Goal: Task Accomplishment & Management: Use online tool/utility

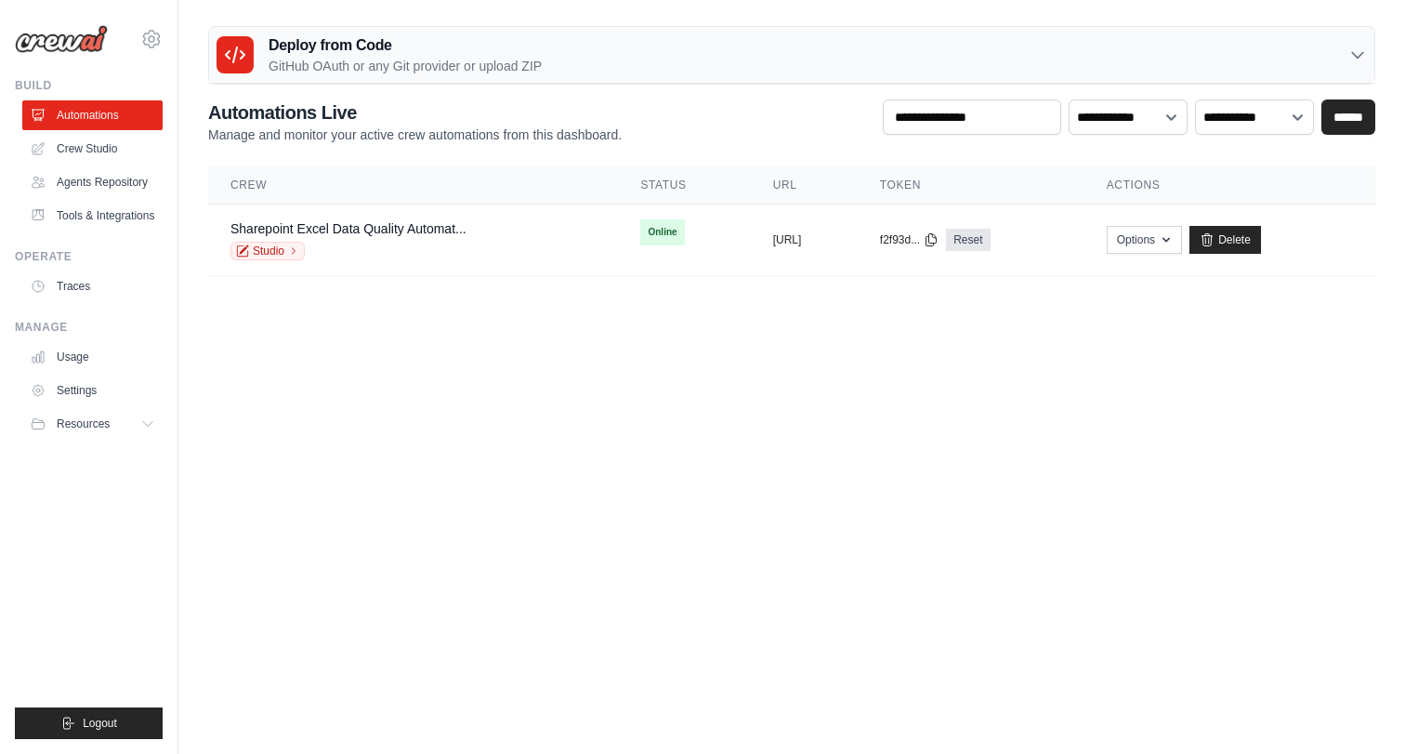
click at [719, 333] on body "joao.nunes@ab-inbev.com Settings Build Automations" at bounding box center [702, 377] width 1405 height 754
click at [80, 157] on link "Crew Studio" at bounding box center [94, 149] width 140 height 30
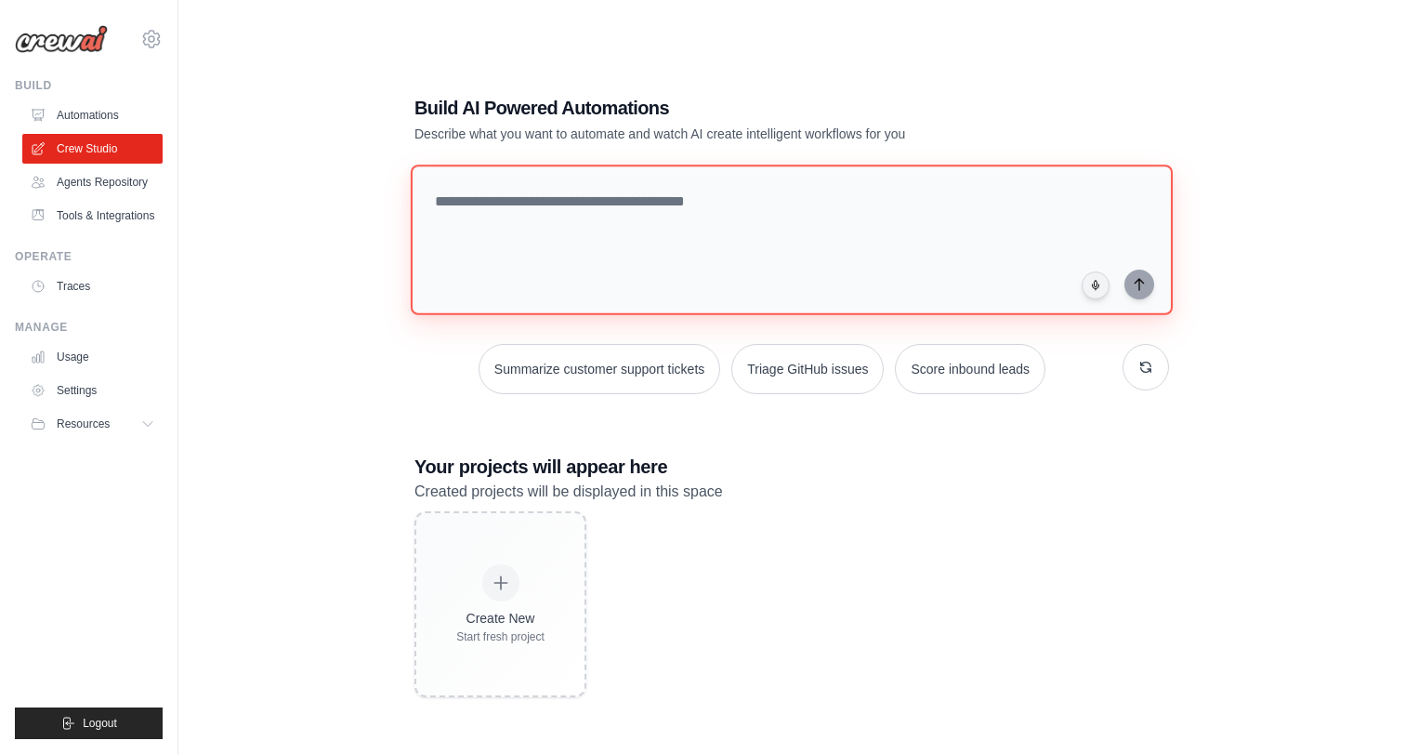
click at [621, 255] on textarea at bounding box center [792, 240] width 762 height 151
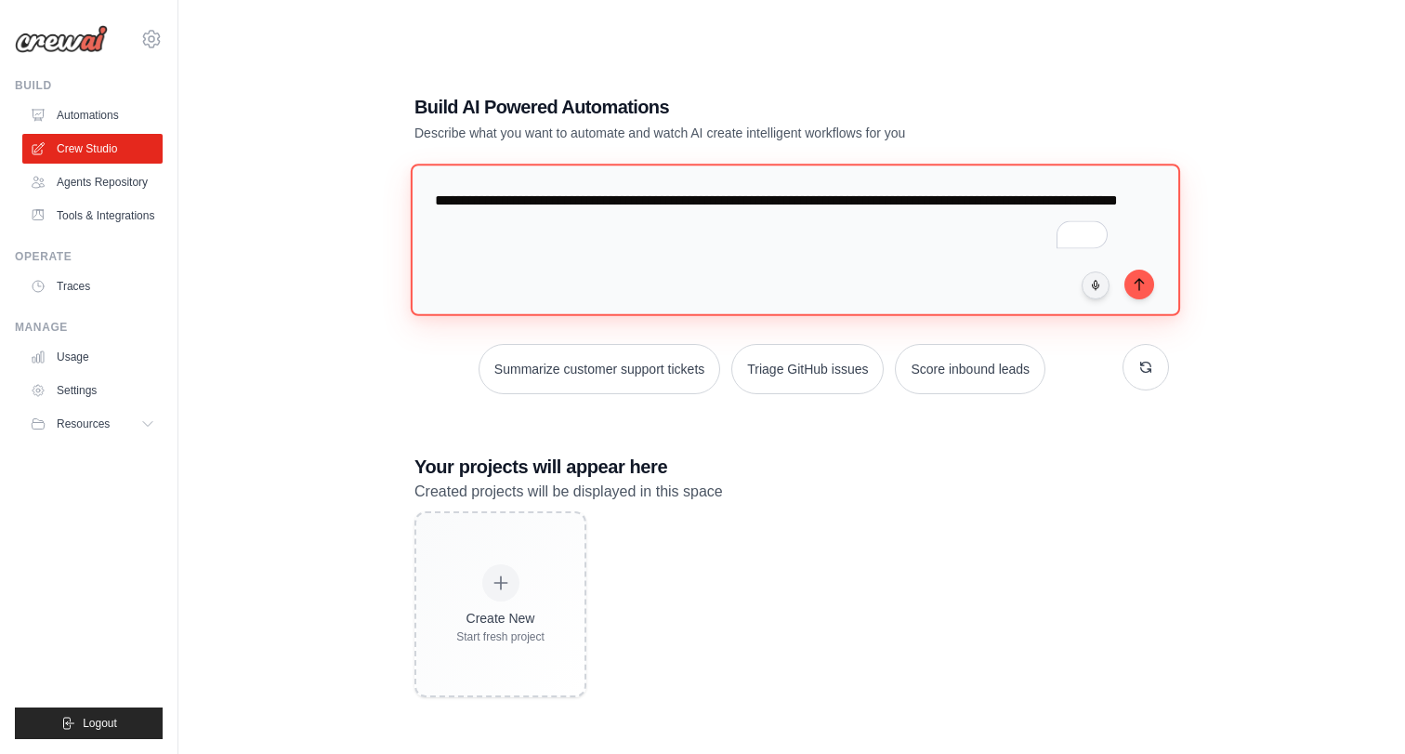
scroll to position [37, 0]
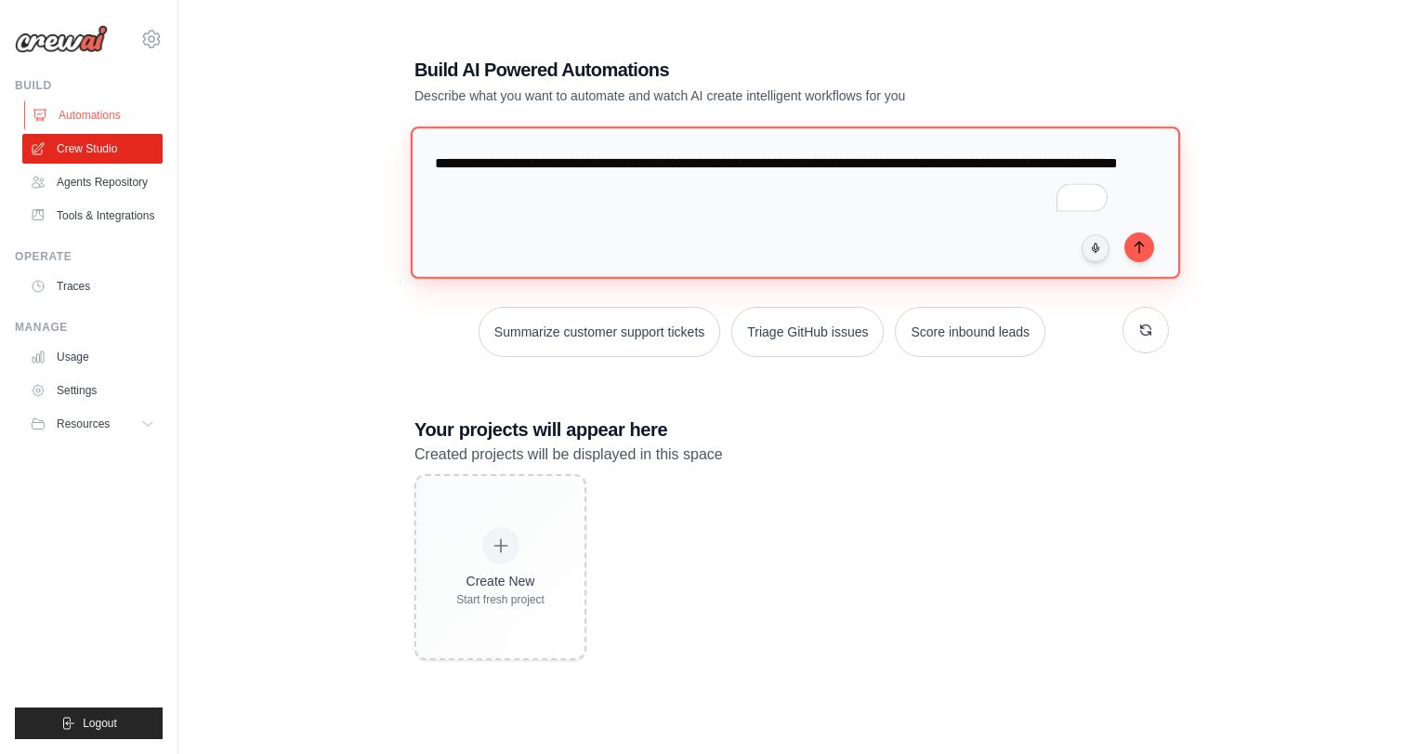
type textarea "**********"
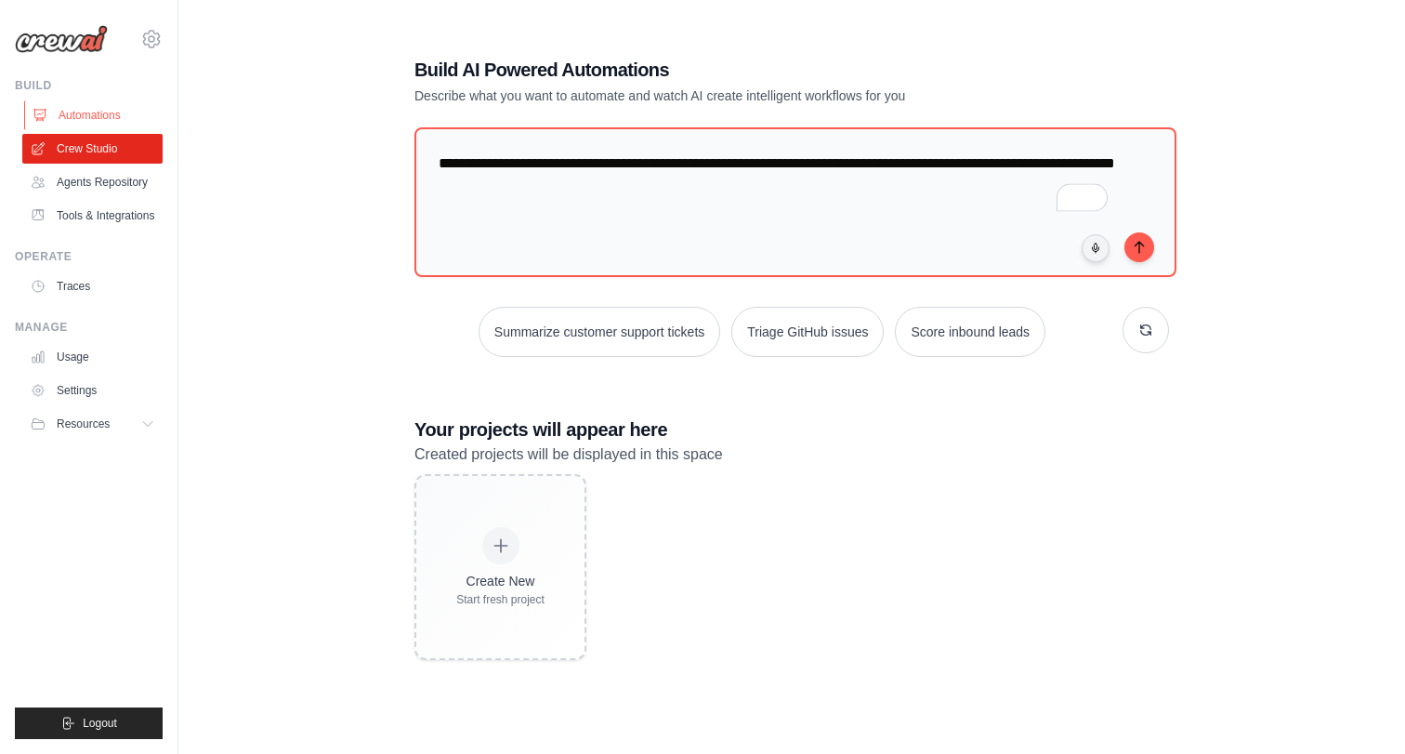
click at [73, 109] on link "Automations" at bounding box center [94, 115] width 140 height 30
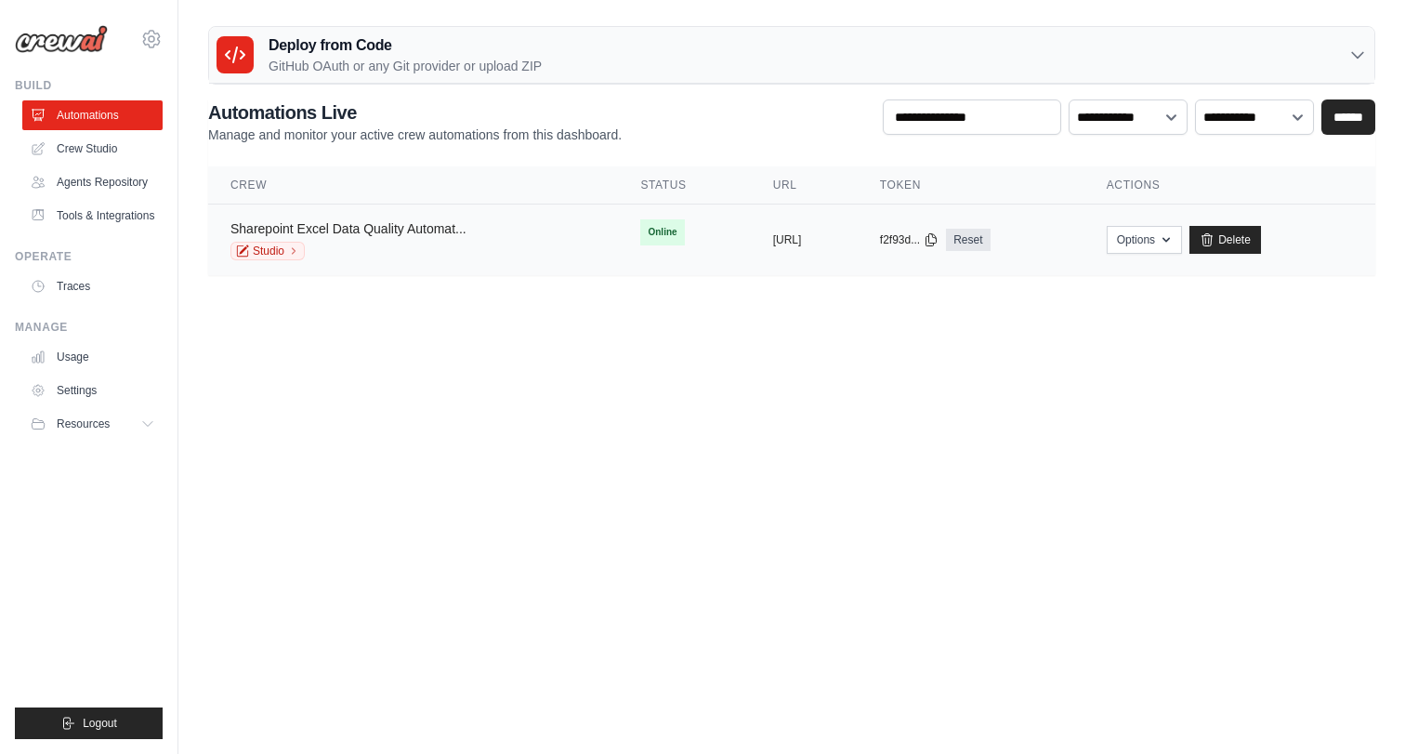
click at [376, 230] on link "Sharepoint Excel Data Quality Automat..." at bounding box center [349, 228] width 236 height 15
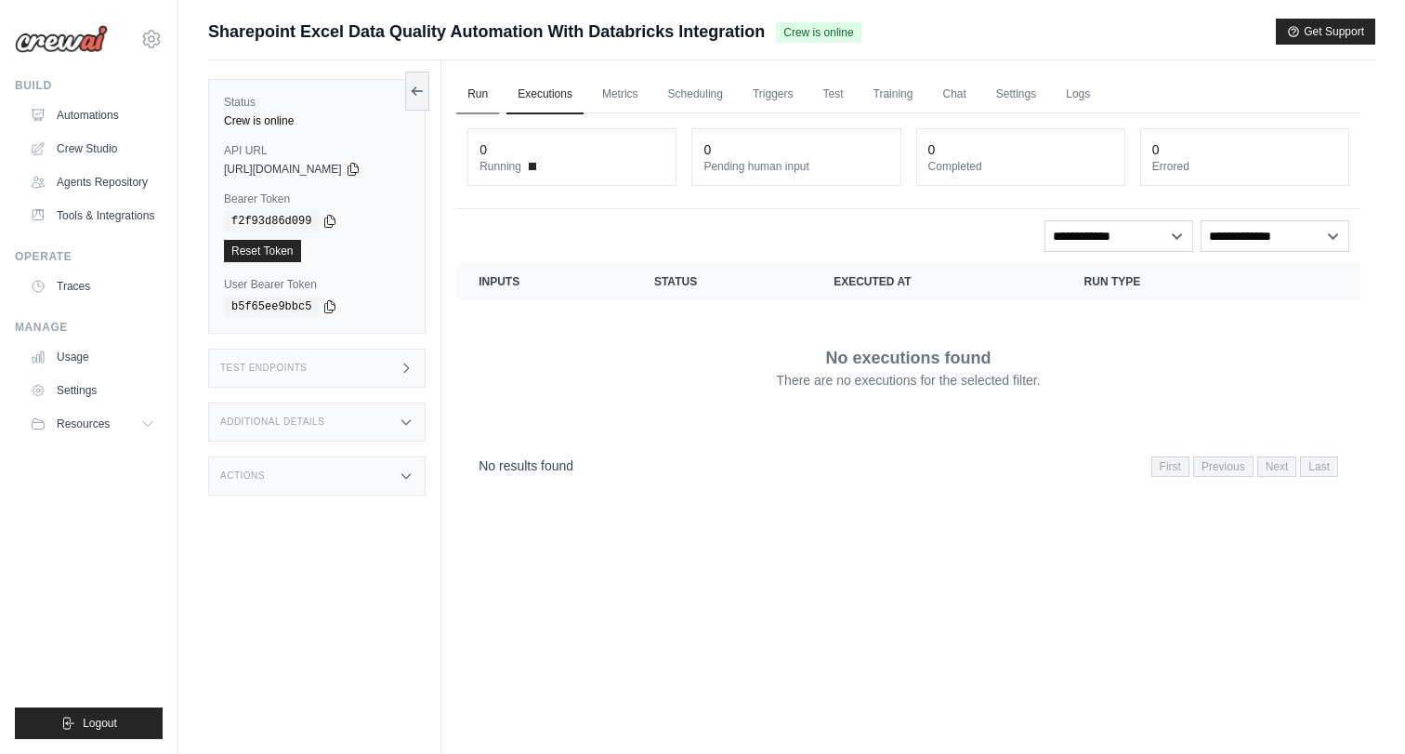
click at [494, 97] on link "Run" at bounding box center [477, 94] width 43 height 39
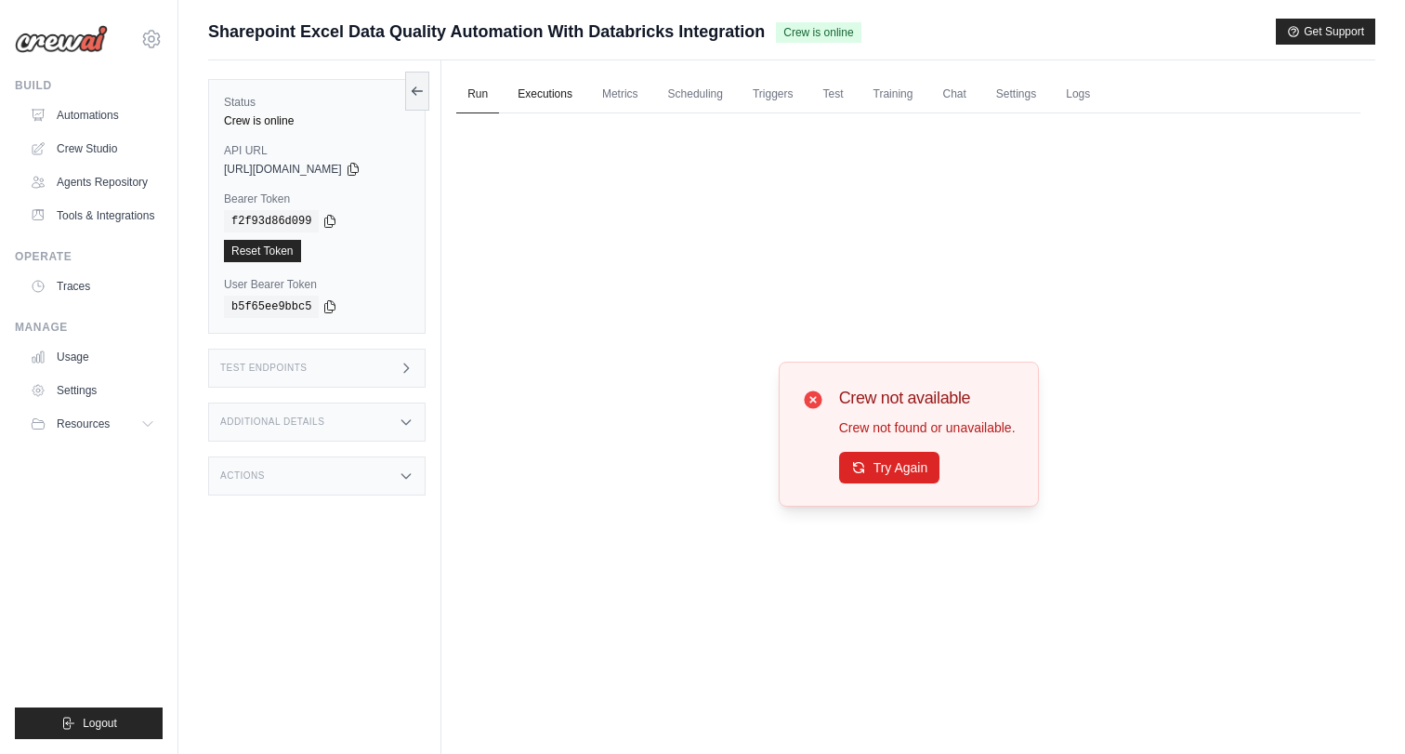
click at [549, 97] on link "Executions" at bounding box center [545, 94] width 77 height 39
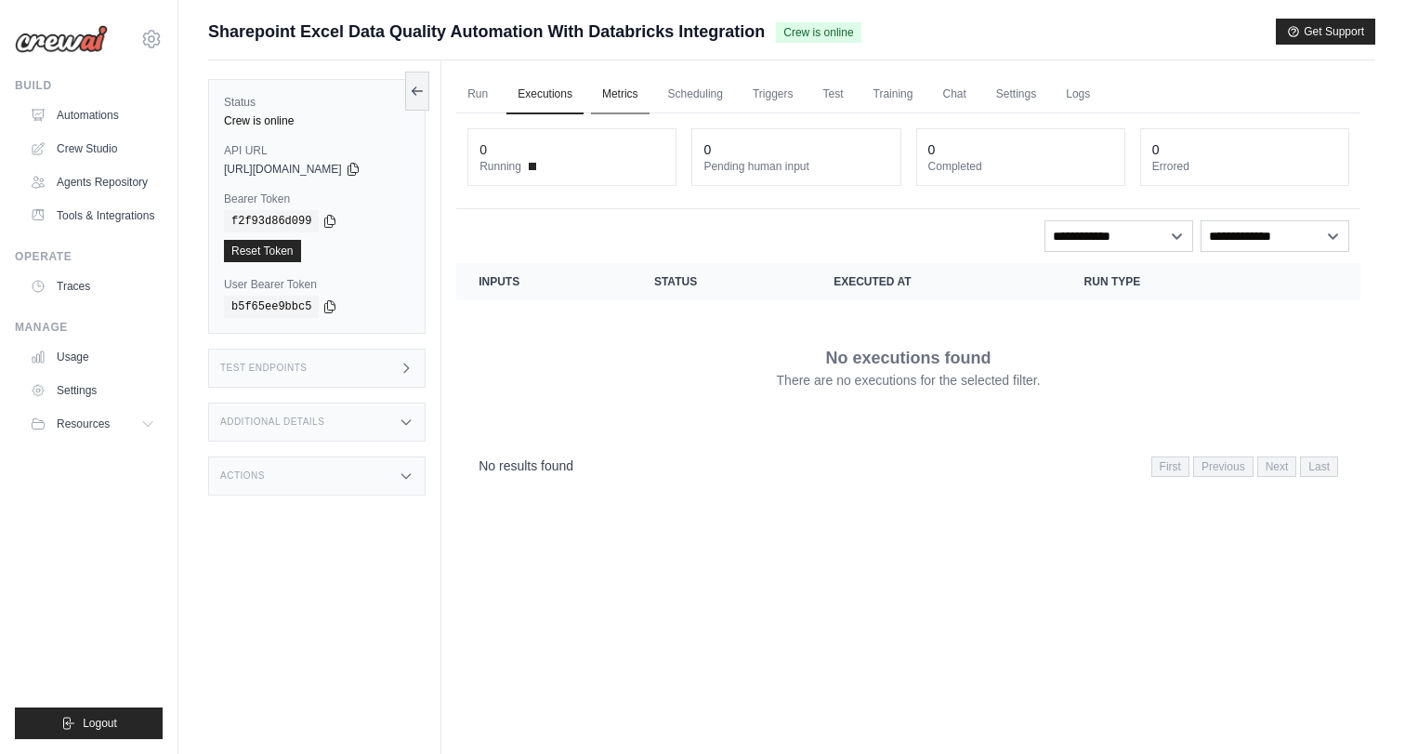
click at [619, 93] on link "Metrics" at bounding box center [620, 94] width 59 height 39
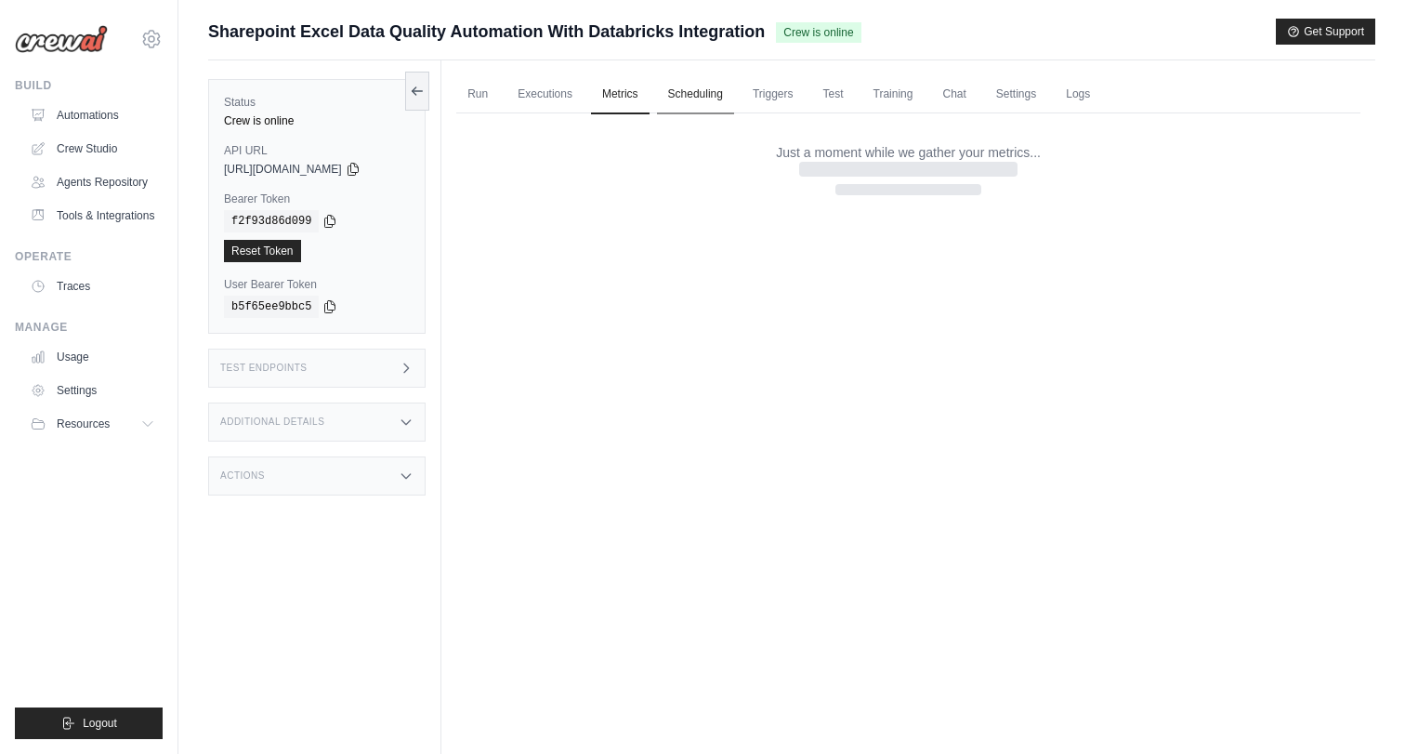
click at [719, 90] on link "Scheduling" at bounding box center [695, 94] width 77 height 39
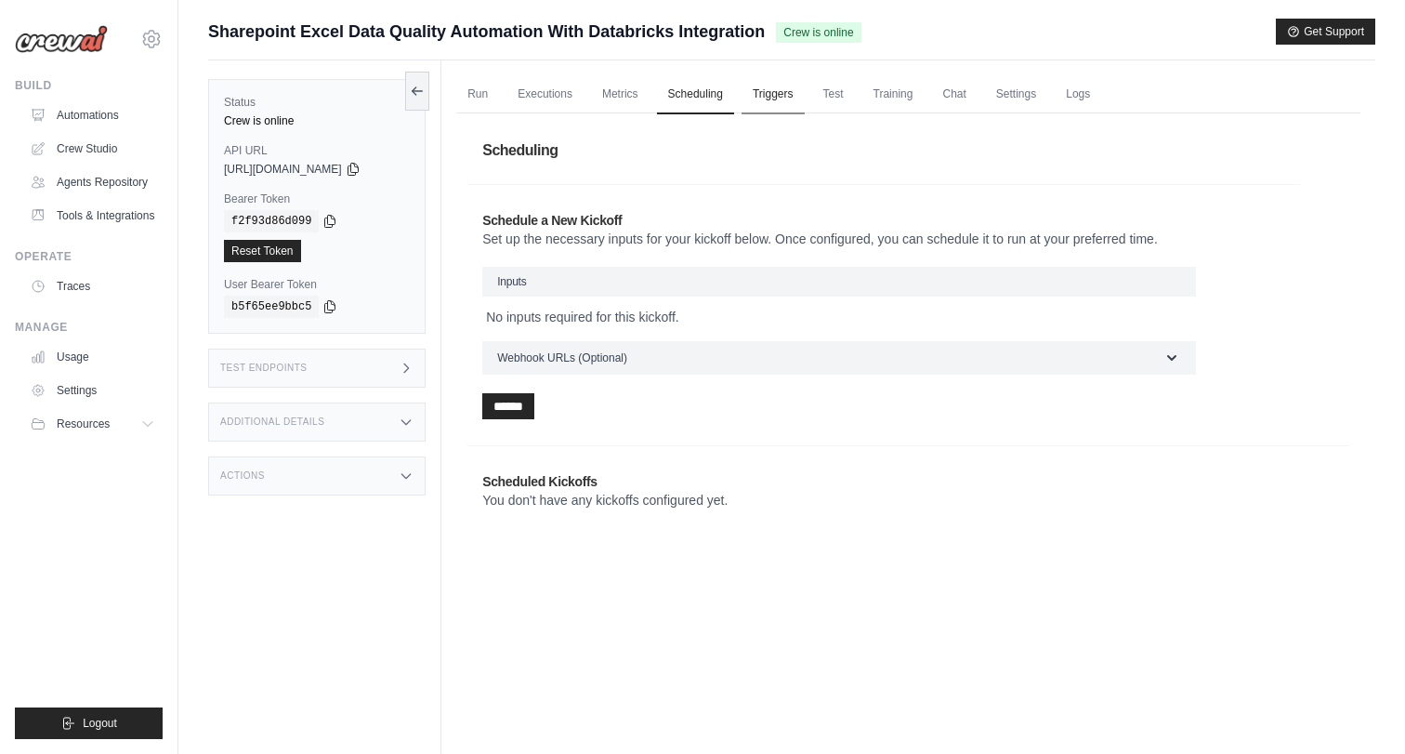
click at [805, 84] on link "Triggers" at bounding box center [773, 94] width 63 height 39
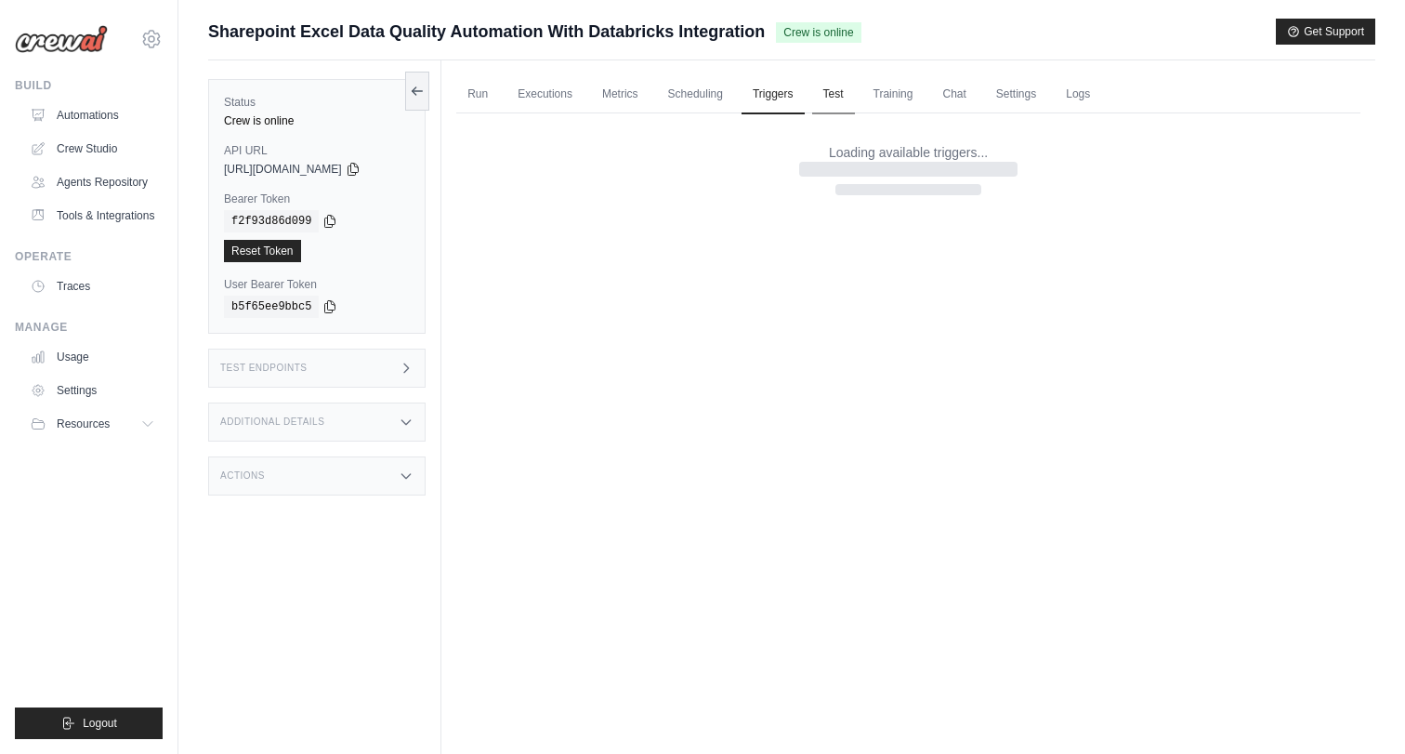
click at [855, 93] on link "Test" at bounding box center [833, 94] width 43 height 39
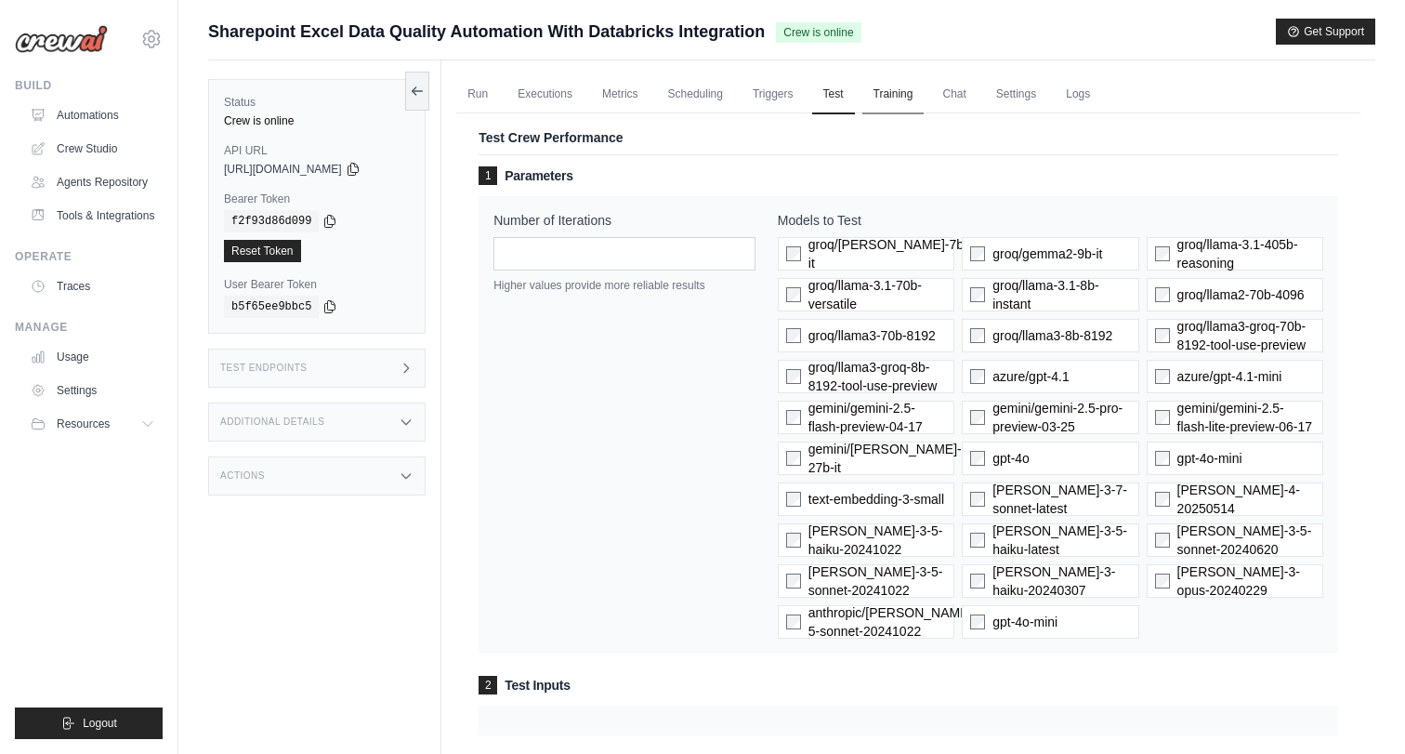
click at [907, 93] on link "Training" at bounding box center [894, 94] width 62 height 39
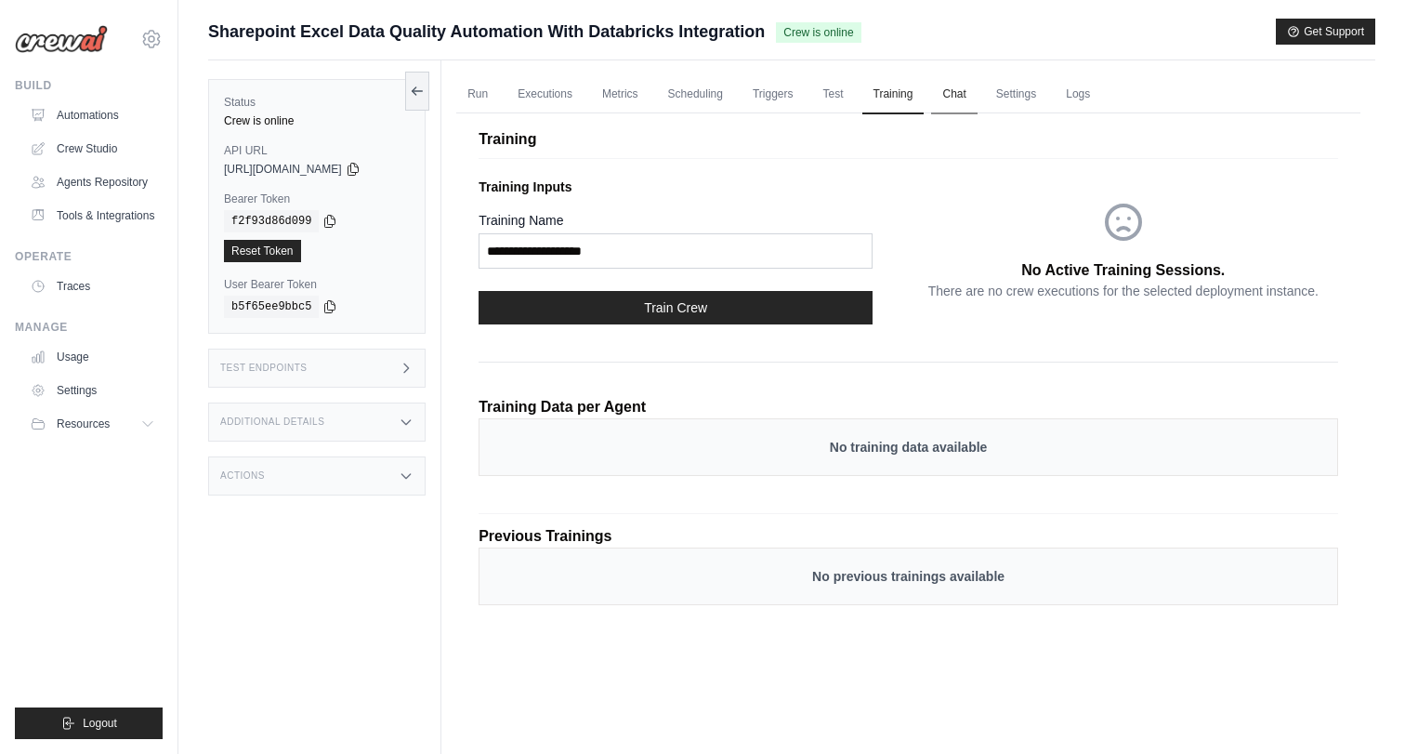
click at [977, 96] on link "Chat" at bounding box center [954, 94] width 46 height 39
click at [977, 88] on link "Chat" at bounding box center [954, 94] width 46 height 39
click at [1047, 102] on link "Settings" at bounding box center [1016, 94] width 62 height 39
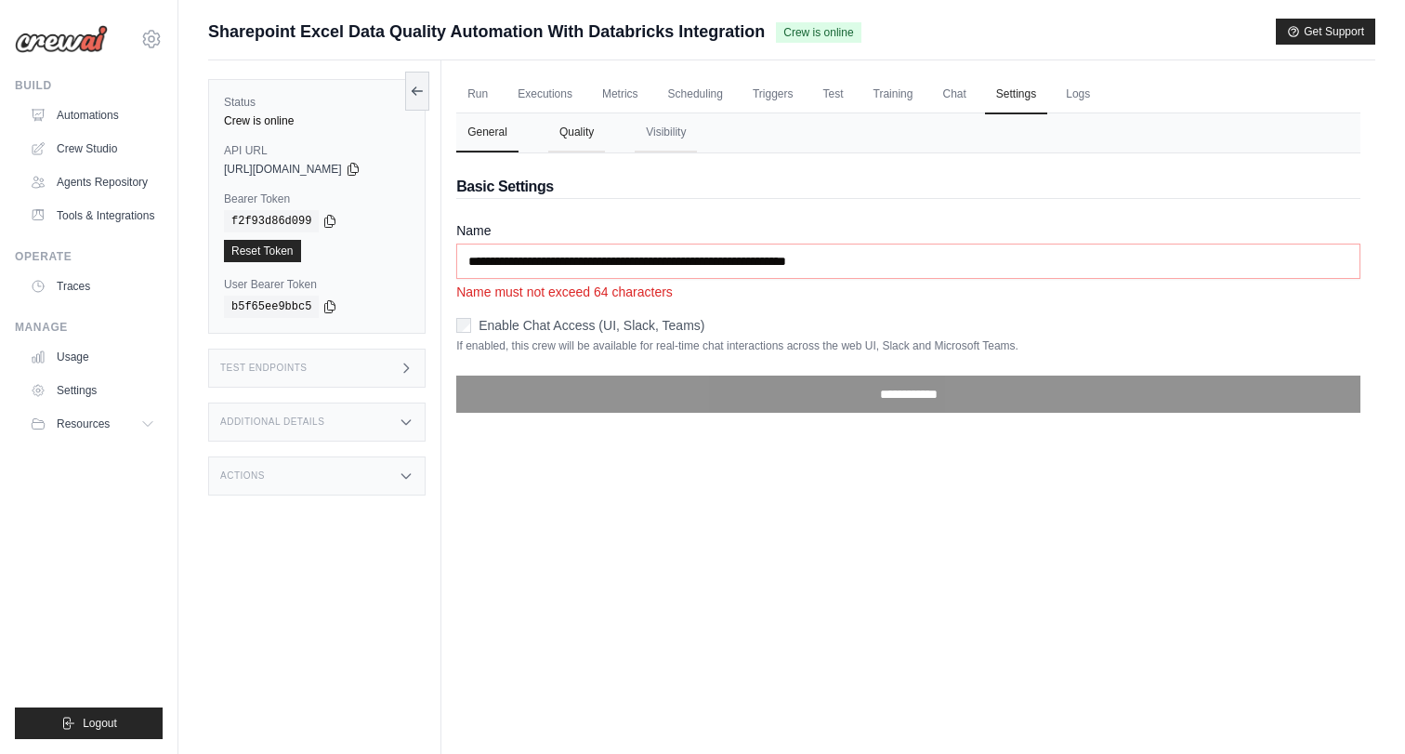
click at [584, 131] on button "Quality" at bounding box center [576, 132] width 57 height 39
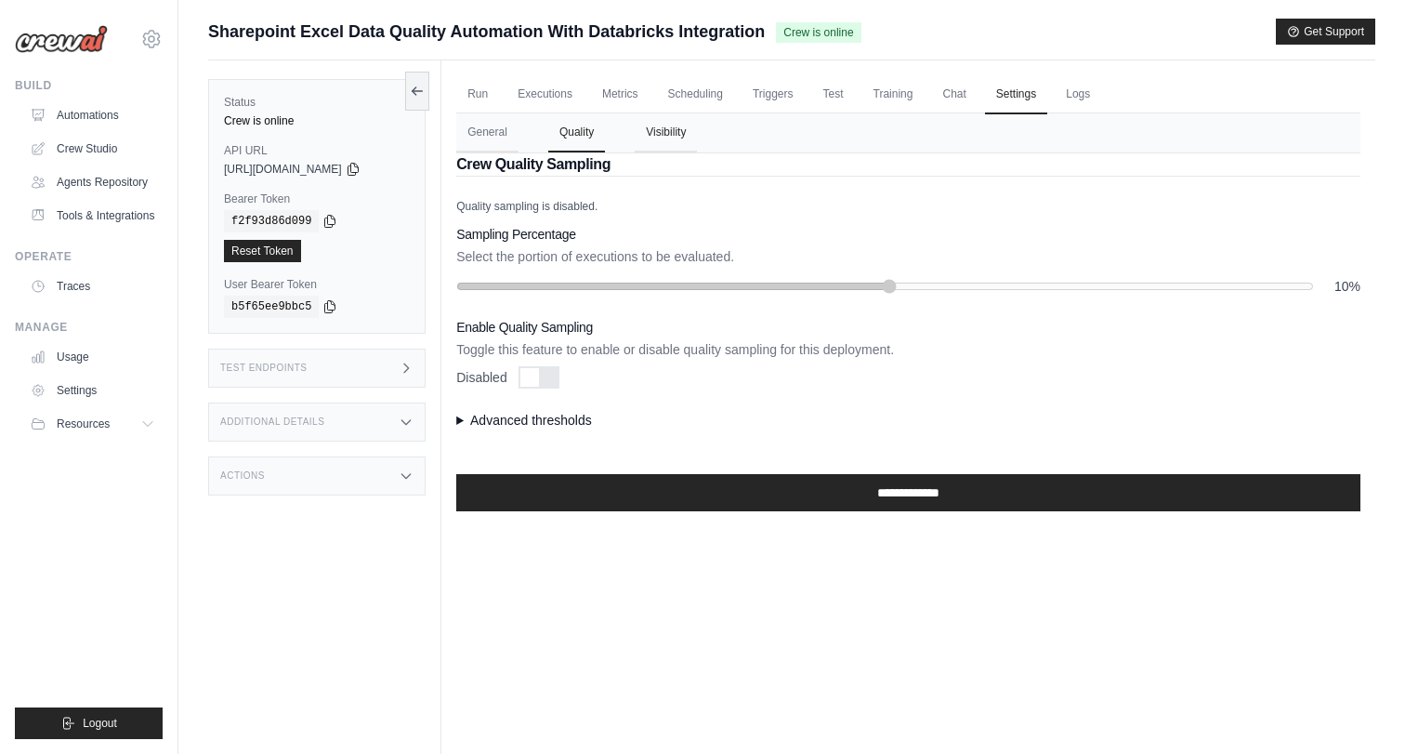
click at [681, 136] on button "Visibility" at bounding box center [666, 132] width 62 height 39
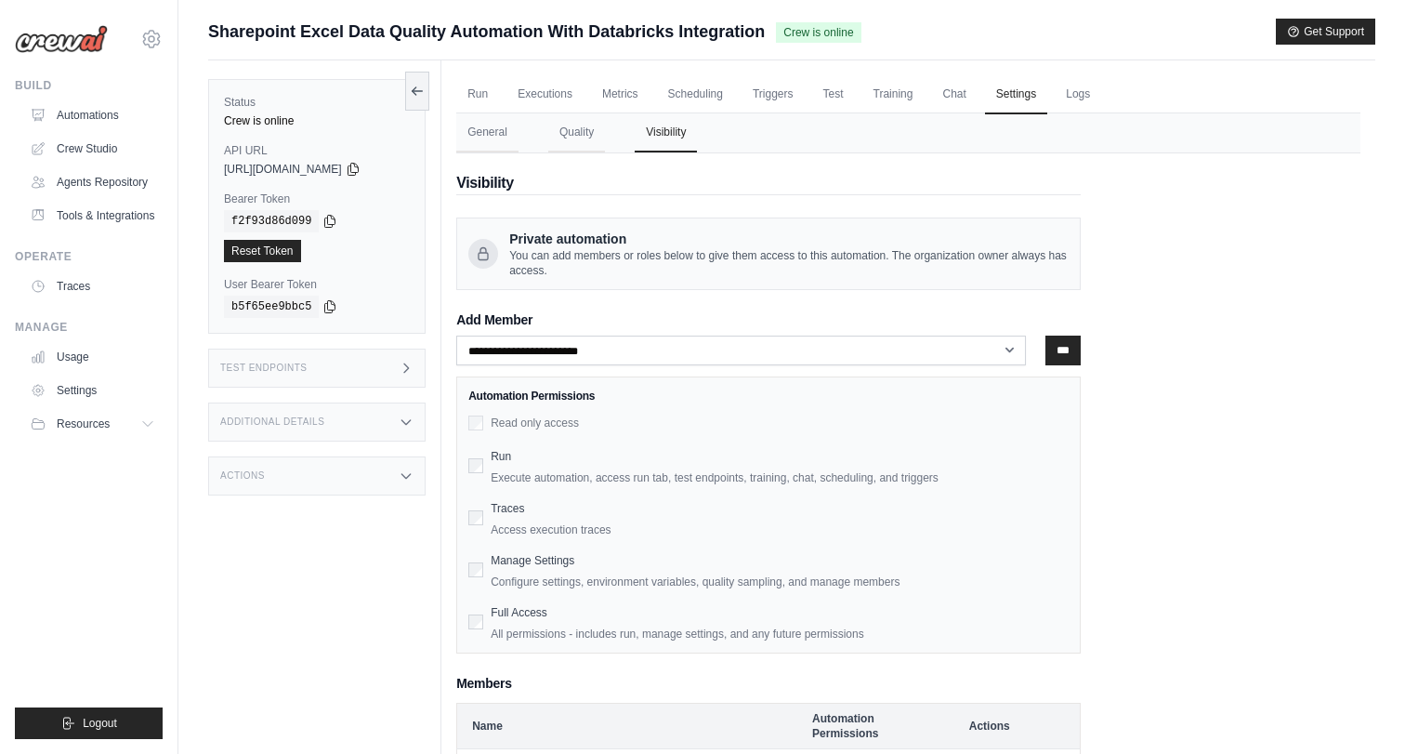
click at [394, 505] on div "Status Crew is online API URL copied https://sharepoint-excel-data-quality-auto…" at bounding box center [324, 437] width 233 height 754
click at [407, 468] on icon at bounding box center [406, 475] width 15 height 15
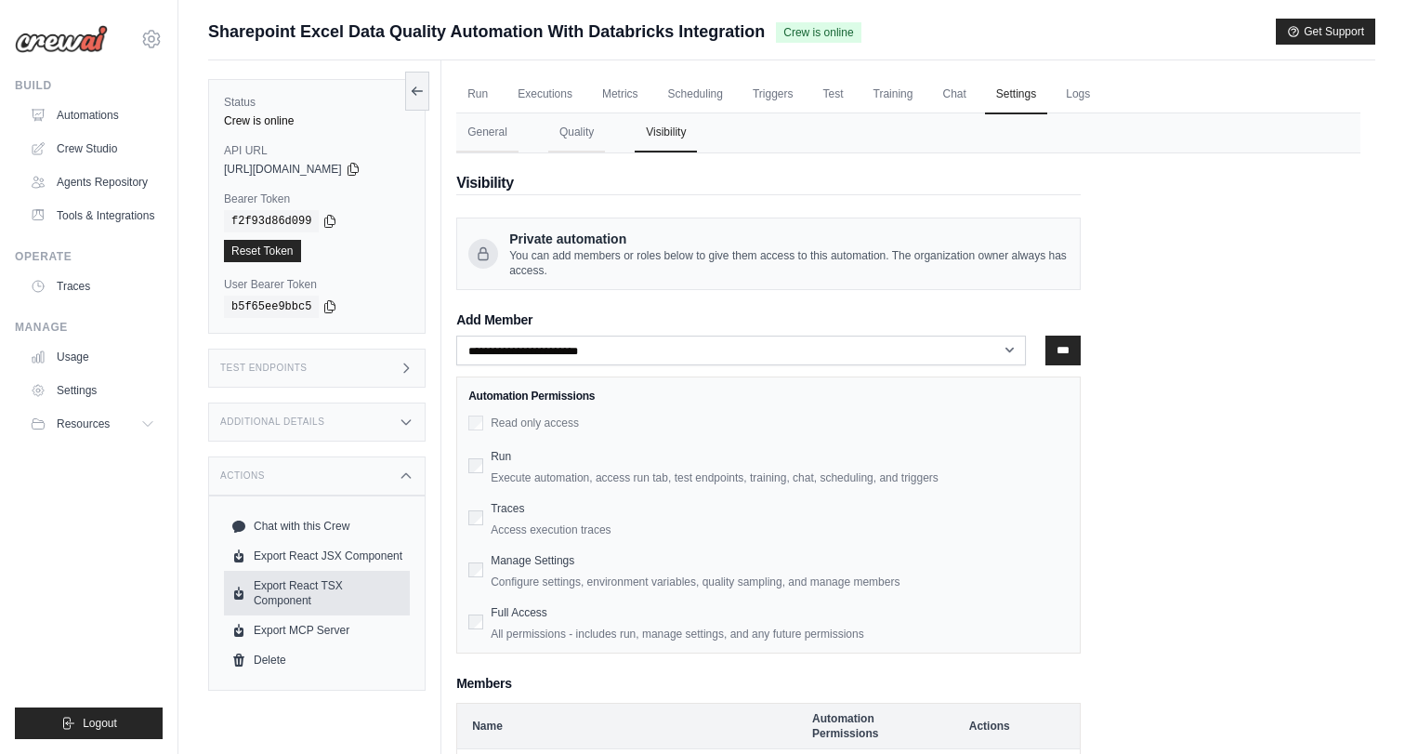
scroll to position [79, 0]
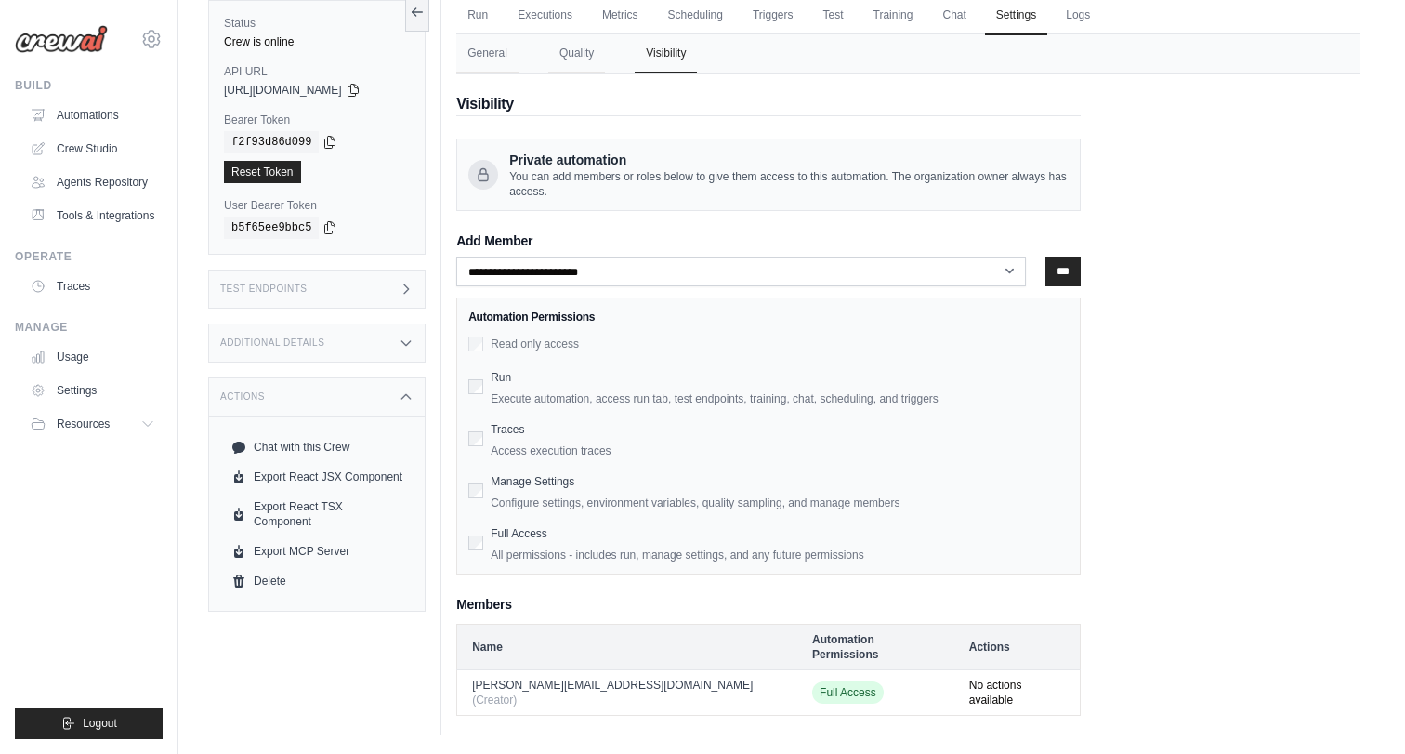
click at [328, 349] on div "Additional Details" at bounding box center [317, 342] width 218 height 39
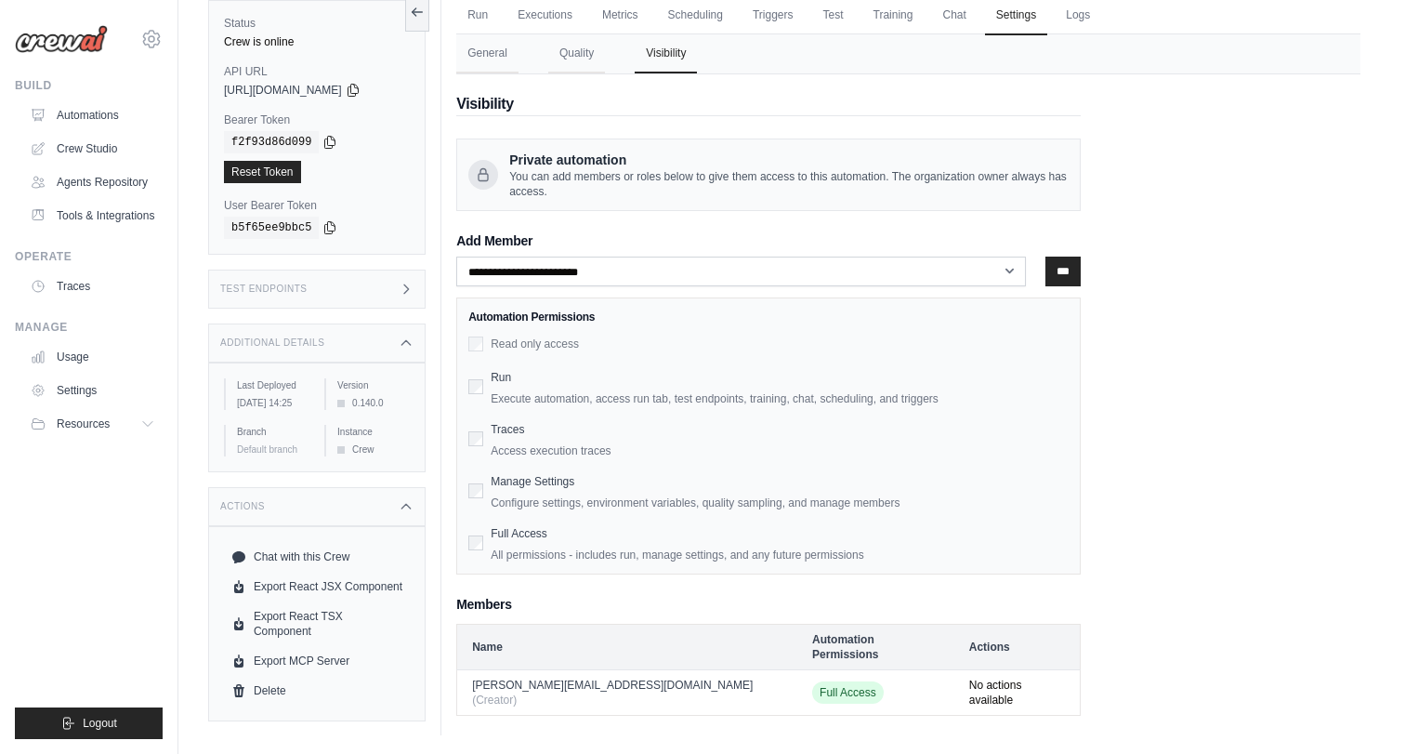
click at [365, 267] on div "Status Crew is online API URL copied https://sharepoint-excel-data-quality-auto…" at bounding box center [324, 358] width 233 height 754
click at [365, 285] on div "Test Endpoints" at bounding box center [317, 289] width 218 height 39
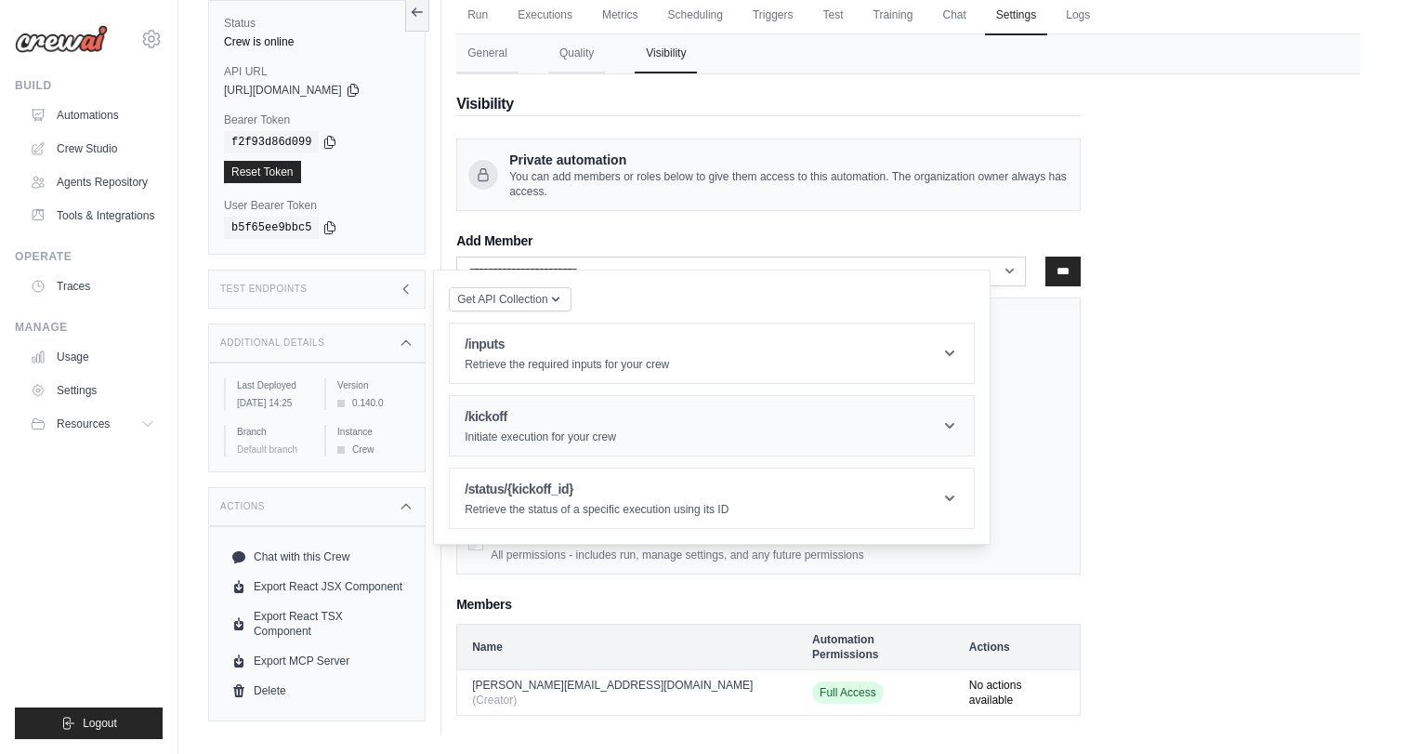
scroll to position [0, 0]
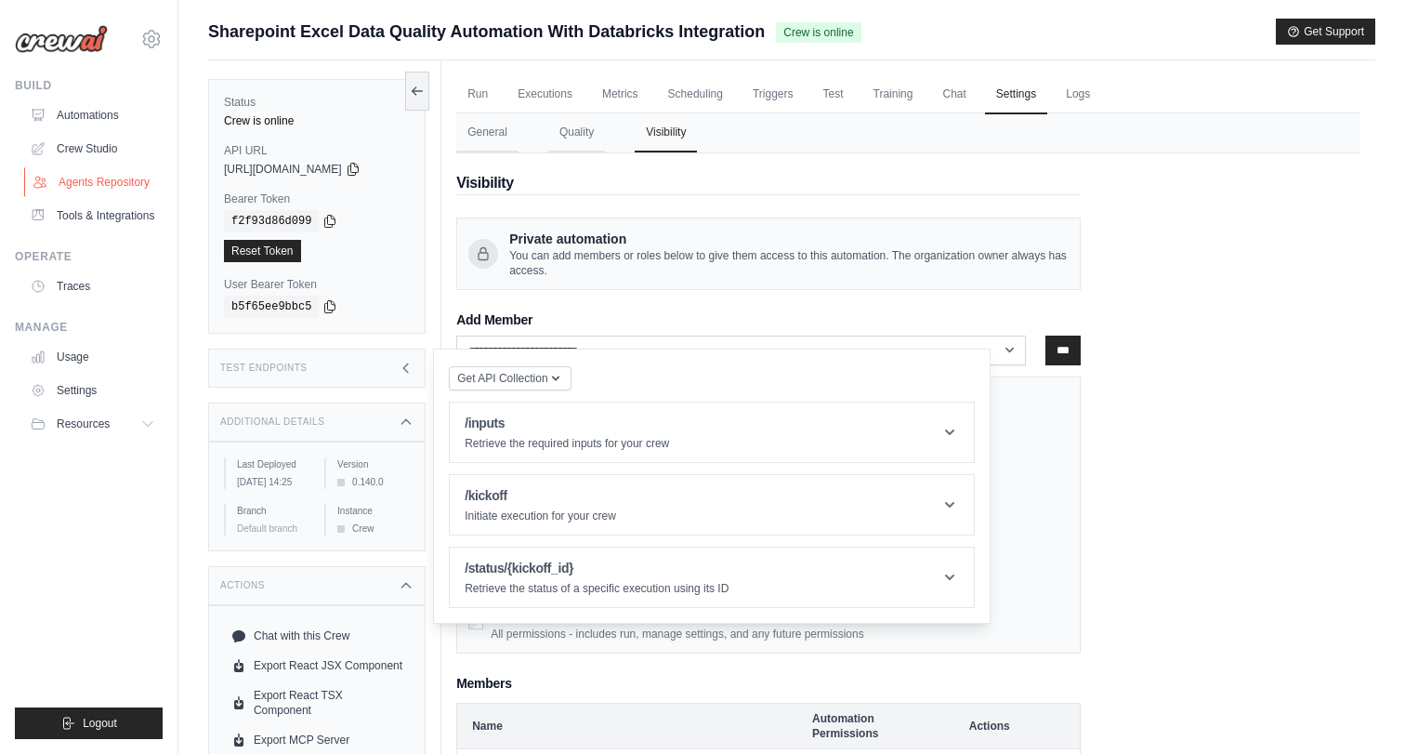
click at [85, 168] on link "Agents Repository" at bounding box center [94, 182] width 140 height 30
click at [90, 139] on link "Crew Studio" at bounding box center [94, 149] width 140 height 30
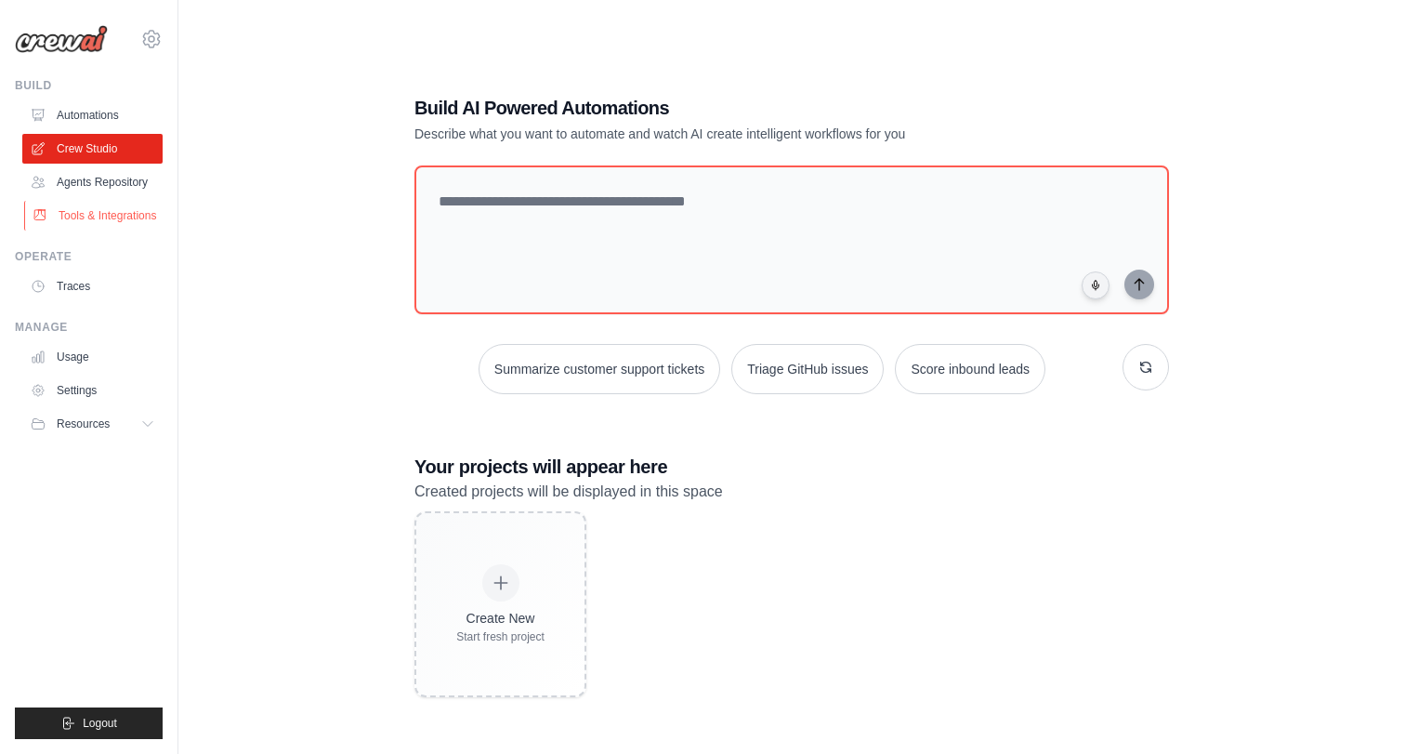
click at [66, 230] on link "Tools & Integrations" at bounding box center [94, 216] width 140 height 30
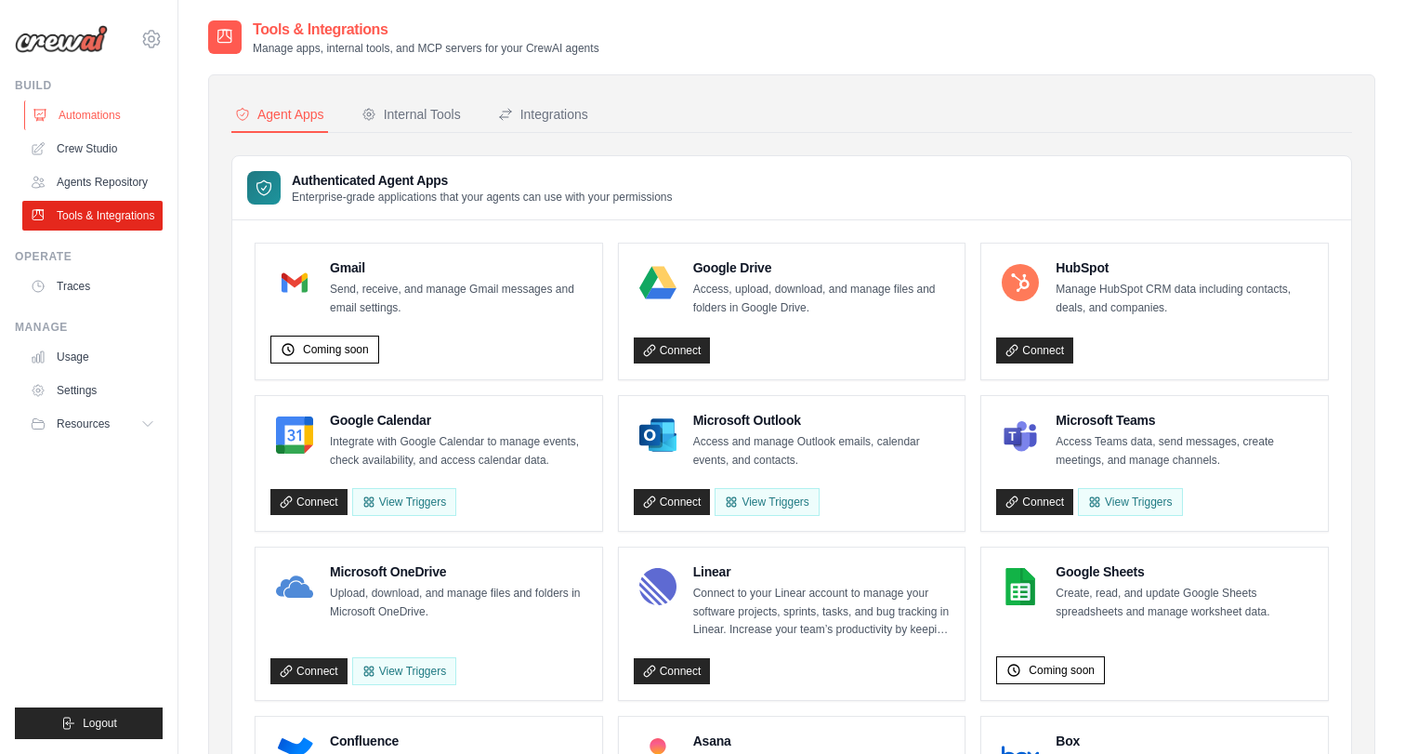
click at [97, 115] on link "Automations" at bounding box center [94, 115] width 140 height 30
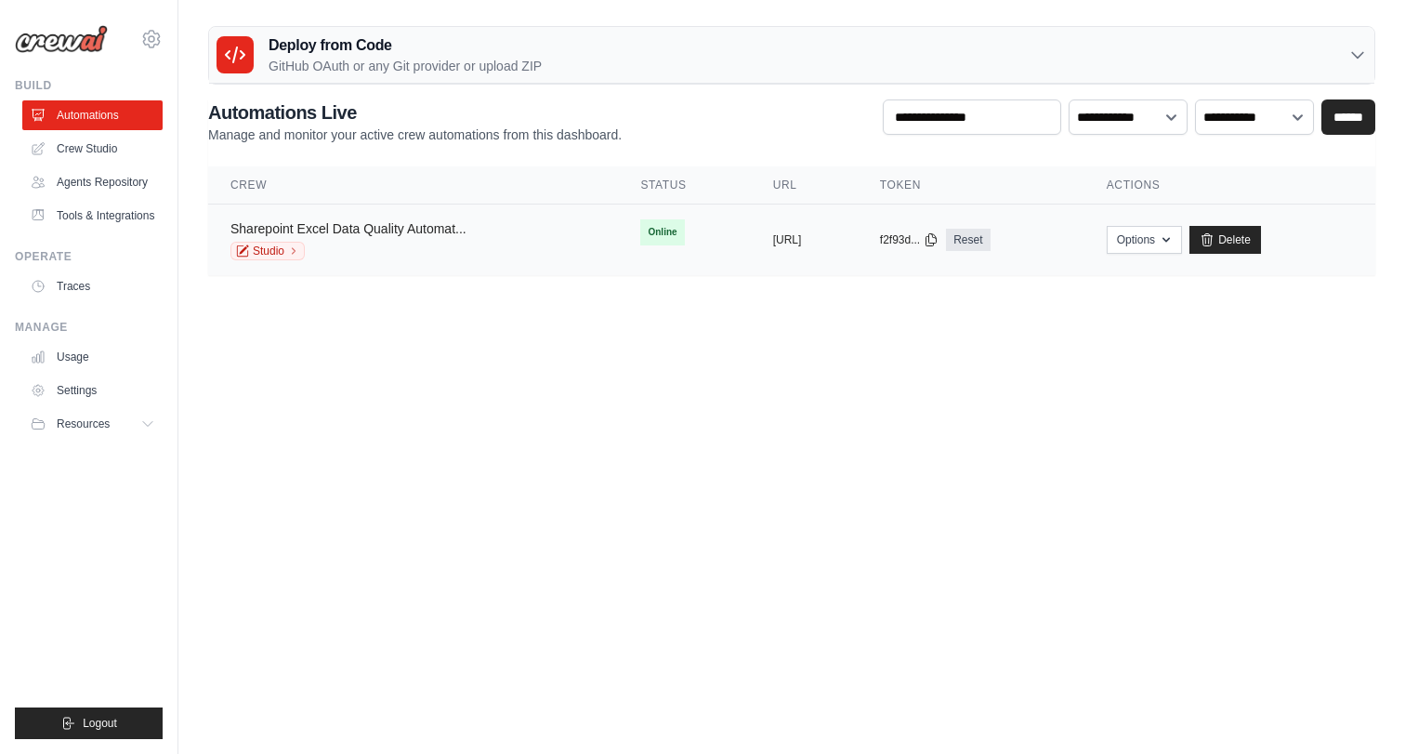
click at [418, 225] on link "Sharepoint Excel Data Quality Automat..." at bounding box center [349, 228] width 236 height 15
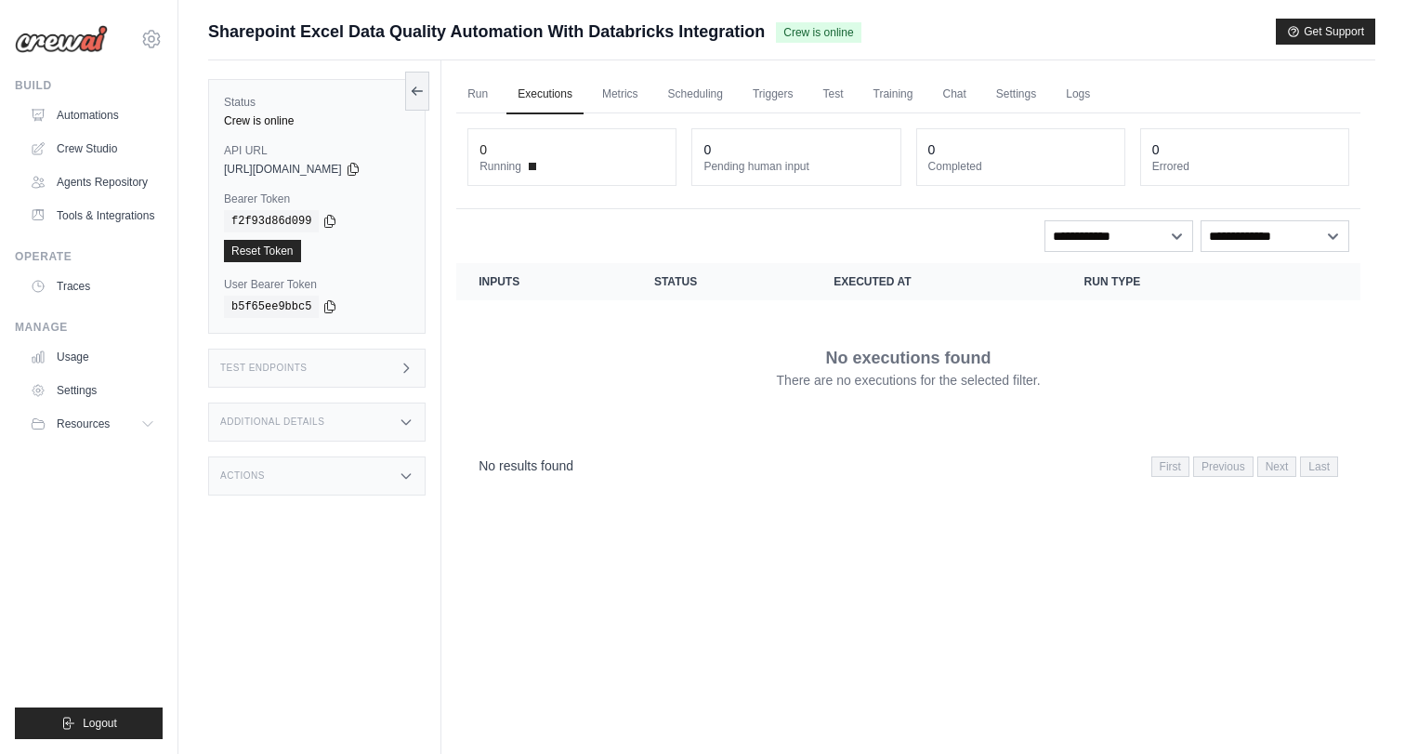
click at [411, 169] on div "Status Crew is online API URL copied https://sharepoint-excel-data-quality-auto…" at bounding box center [317, 206] width 218 height 255
click at [96, 113] on link "Automations" at bounding box center [94, 115] width 140 height 30
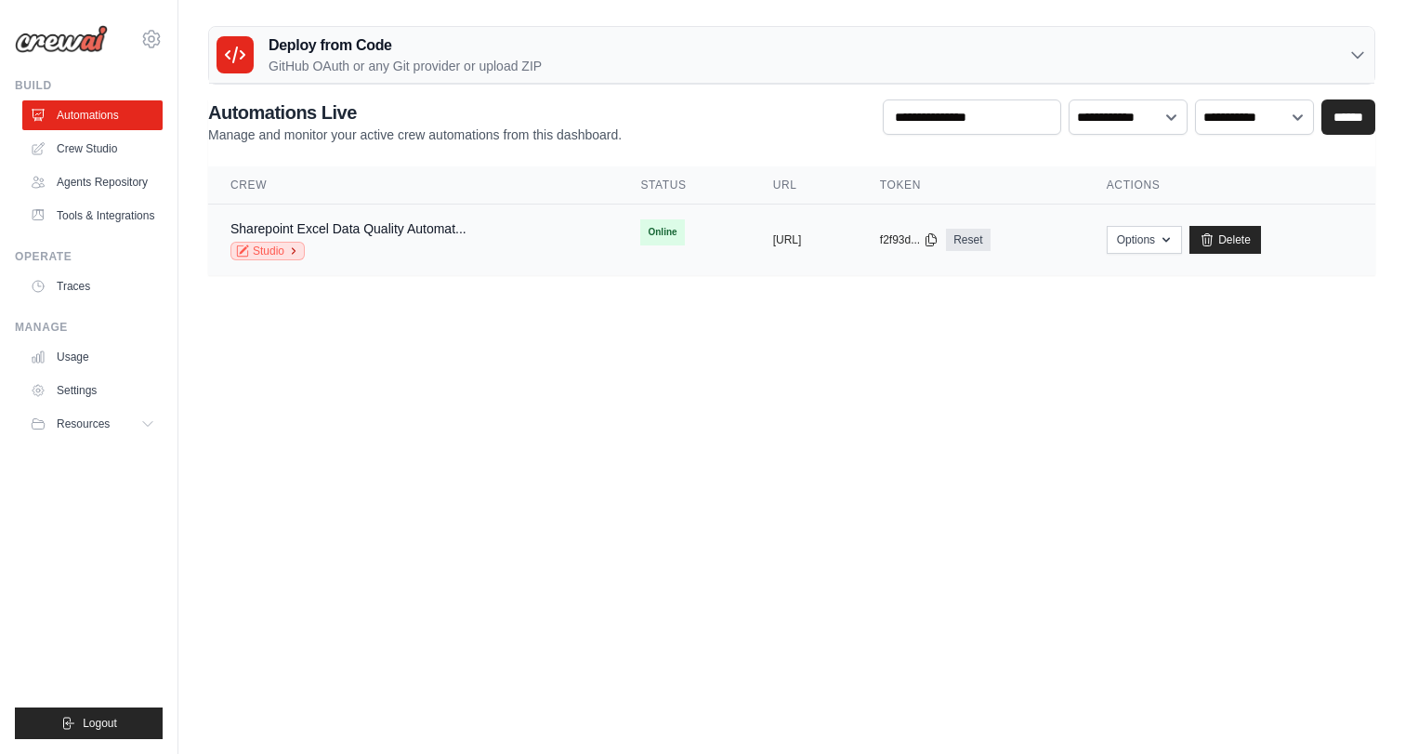
click at [272, 249] on link "Studio" at bounding box center [268, 251] width 74 height 19
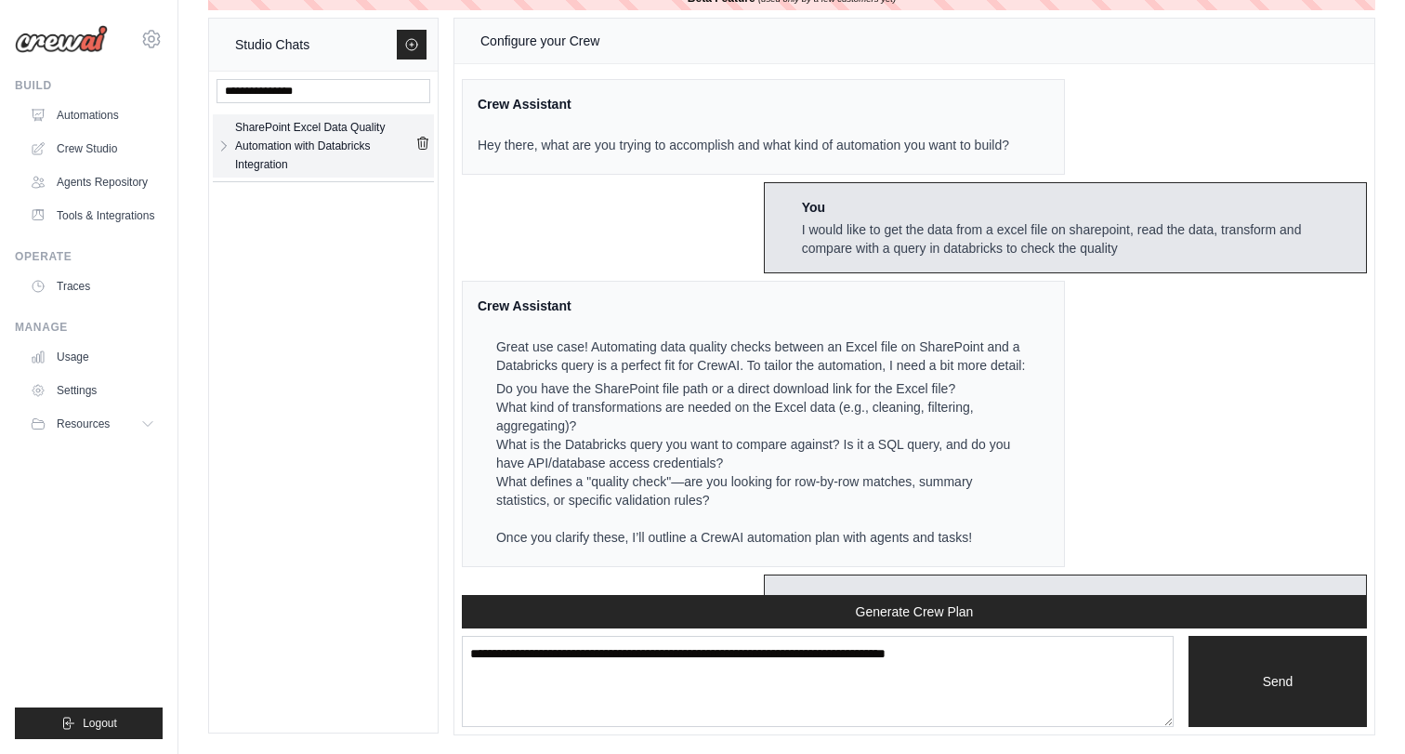
click at [421, 144] on icon "submit" at bounding box center [422, 143] width 10 height 12
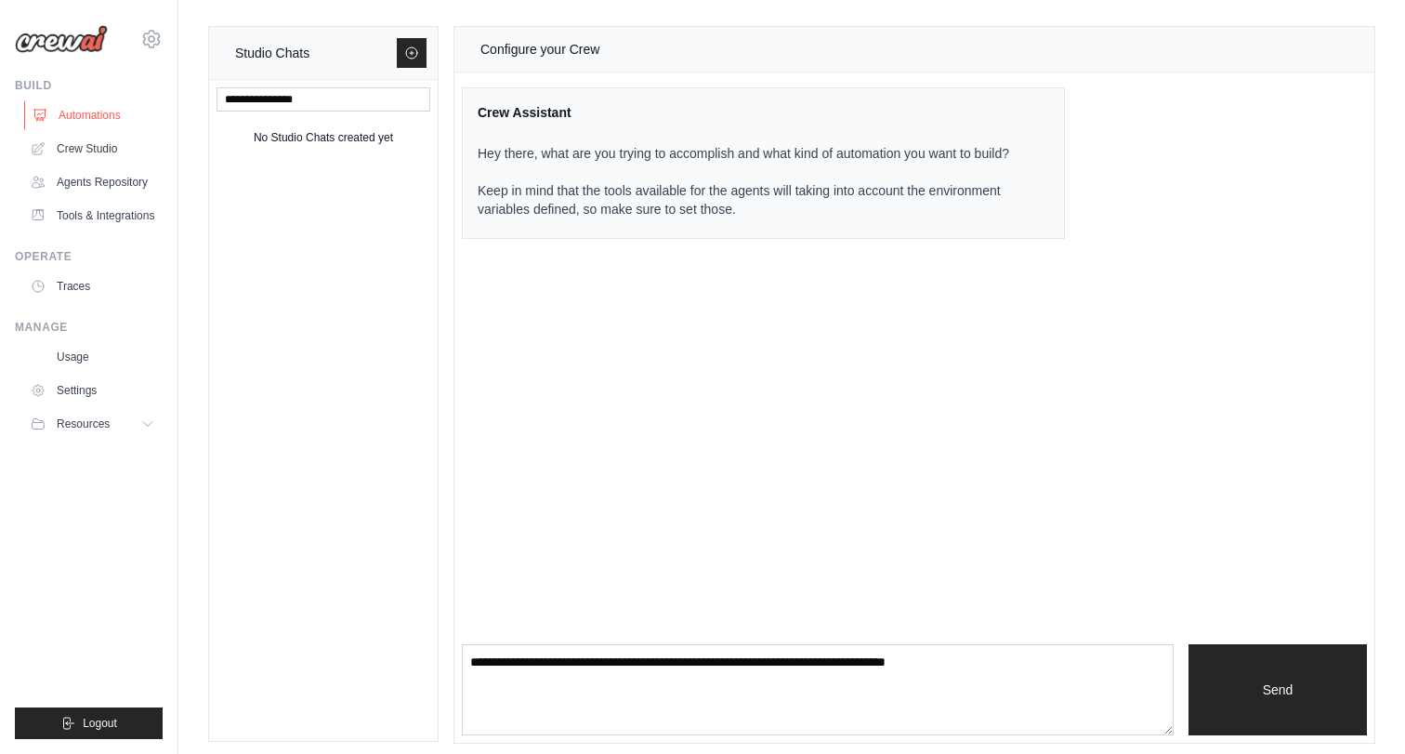
click at [69, 113] on link "Automations" at bounding box center [94, 115] width 140 height 30
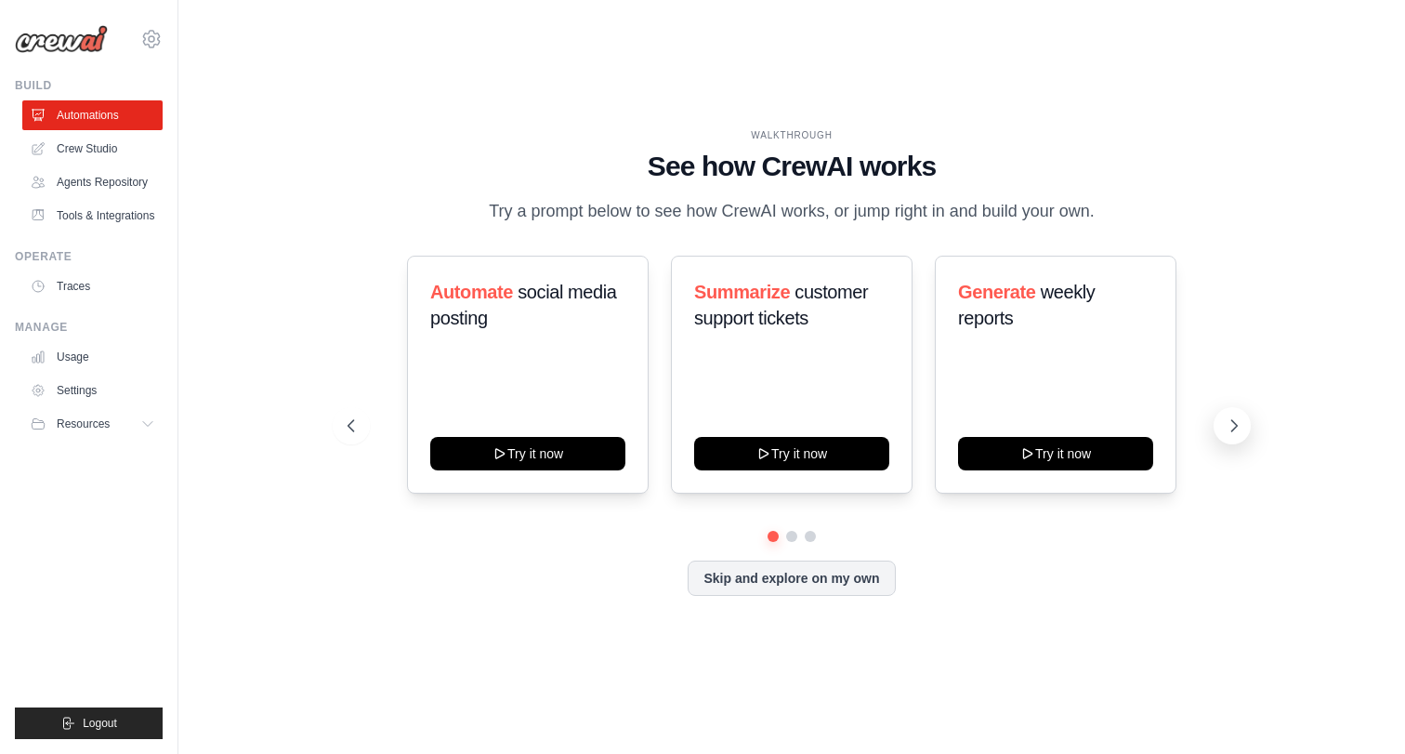
click at [1236, 431] on icon at bounding box center [1236, 425] width 6 height 11
click at [347, 431] on icon at bounding box center [349, 425] width 6 height 11
click at [96, 145] on link "Crew Studio" at bounding box center [94, 149] width 140 height 30
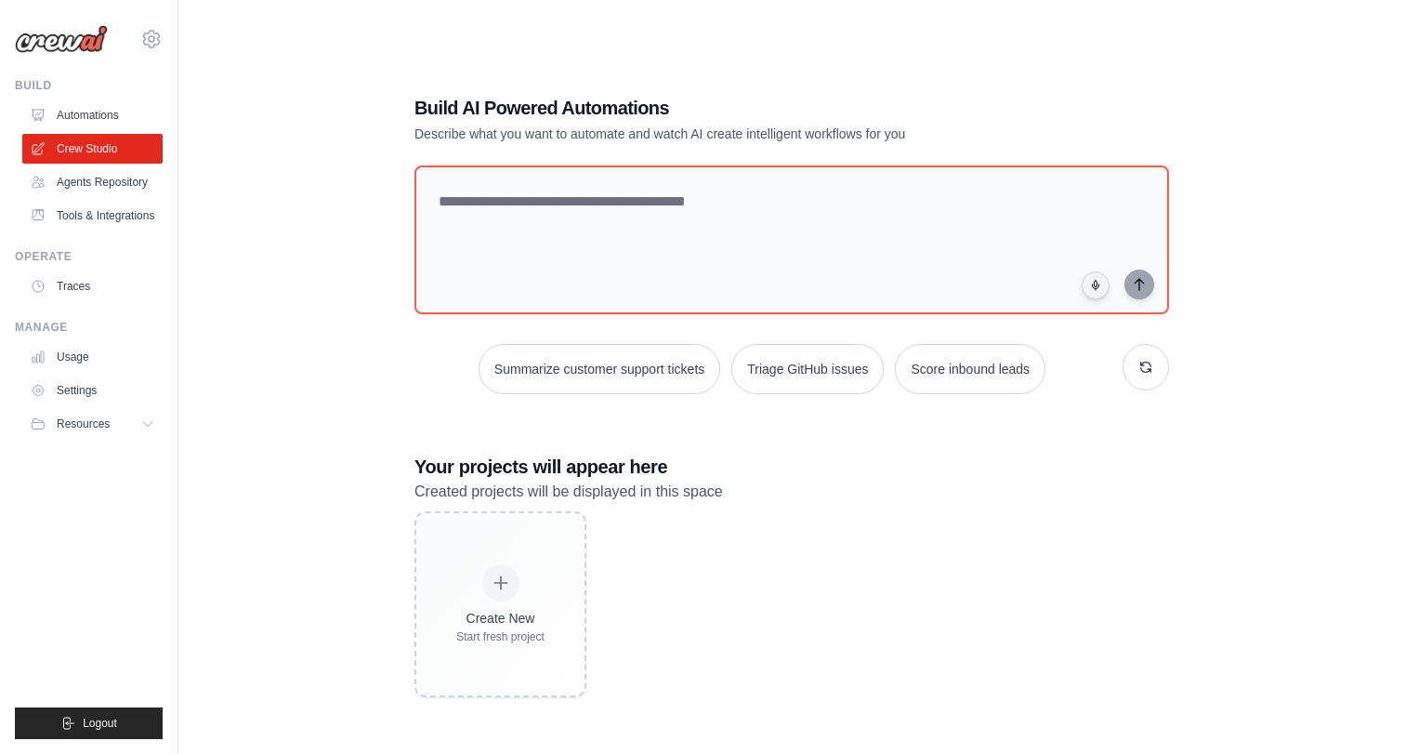
click at [59, 43] on img at bounding box center [61, 39] width 93 height 28
